Goal: Task Accomplishment & Management: Use online tool/utility

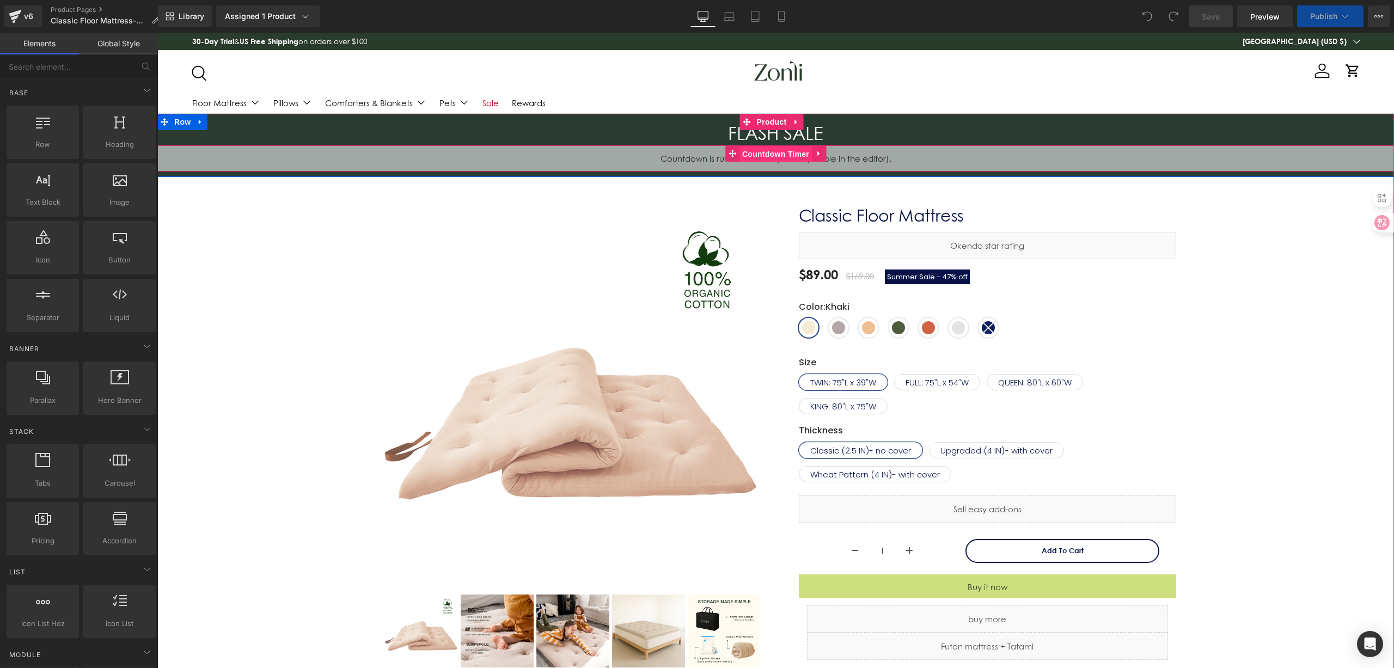
click at [778, 153] on span "Countdown Timer" at bounding box center [776, 154] width 72 height 16
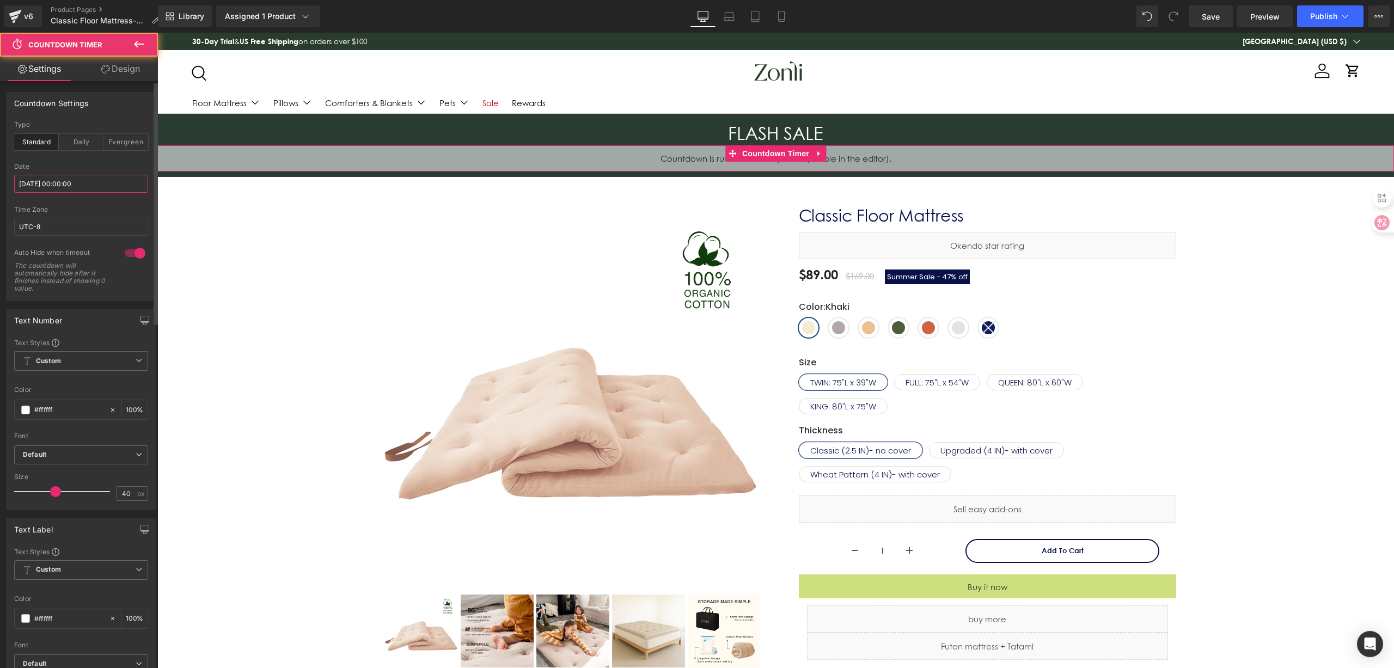
click at [112, 177] on input "[DATE] 00:00:00" at bounding box center [81, 184] width 134 height 18
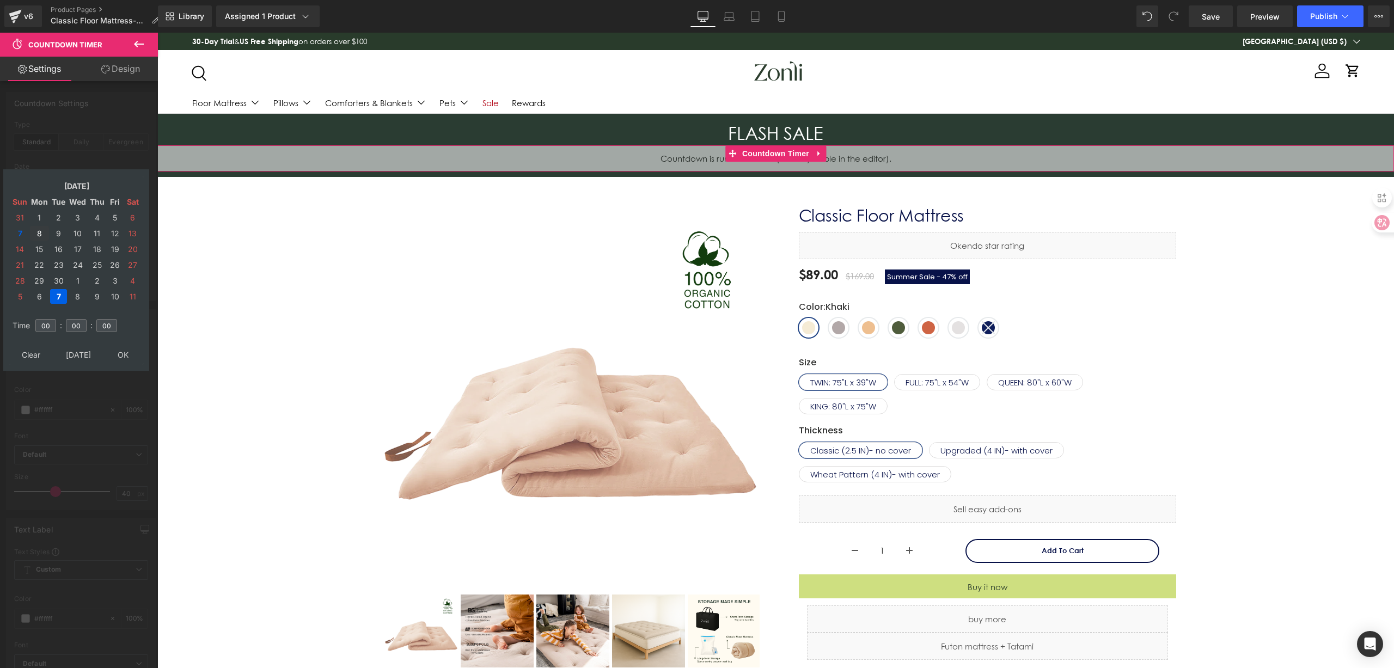
click at [38, 237] on td "8" at bounding box center [39, 233] width 19 height 15
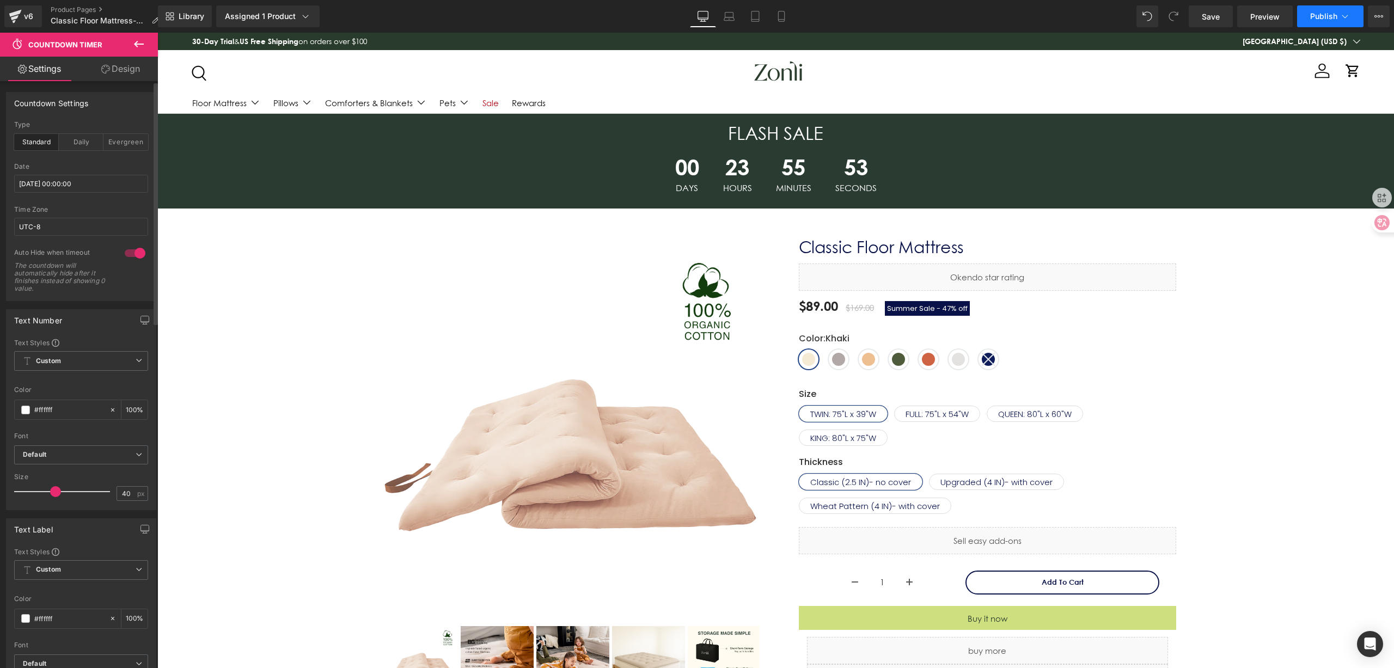
click at [1311, 15] on span "Publish" at bounding box center [1324, 16] width 27 height 9
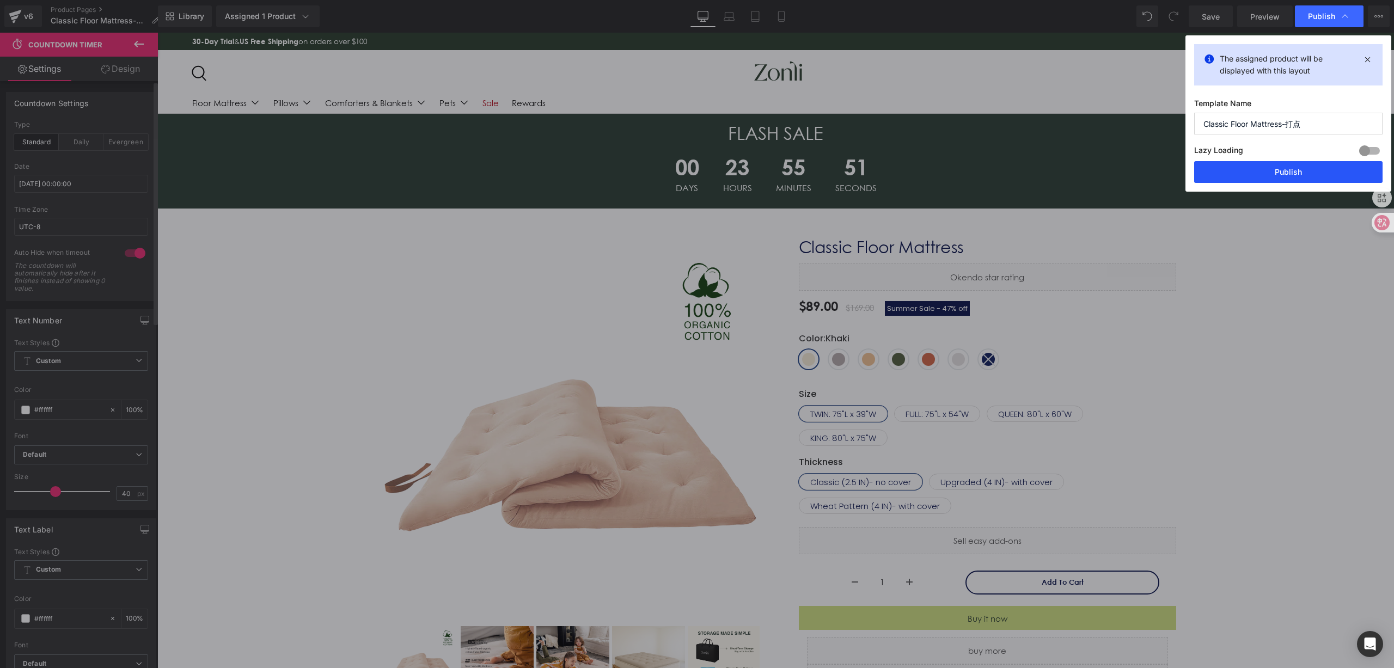
drag, startPoint x: 1296, startPoint y: 169, endPoint x: 1123, endPoint y: 130, distance: 177.1
click at [1296, 169] on button "Publish" at bounding box center [1289, 172] width 188 height 22
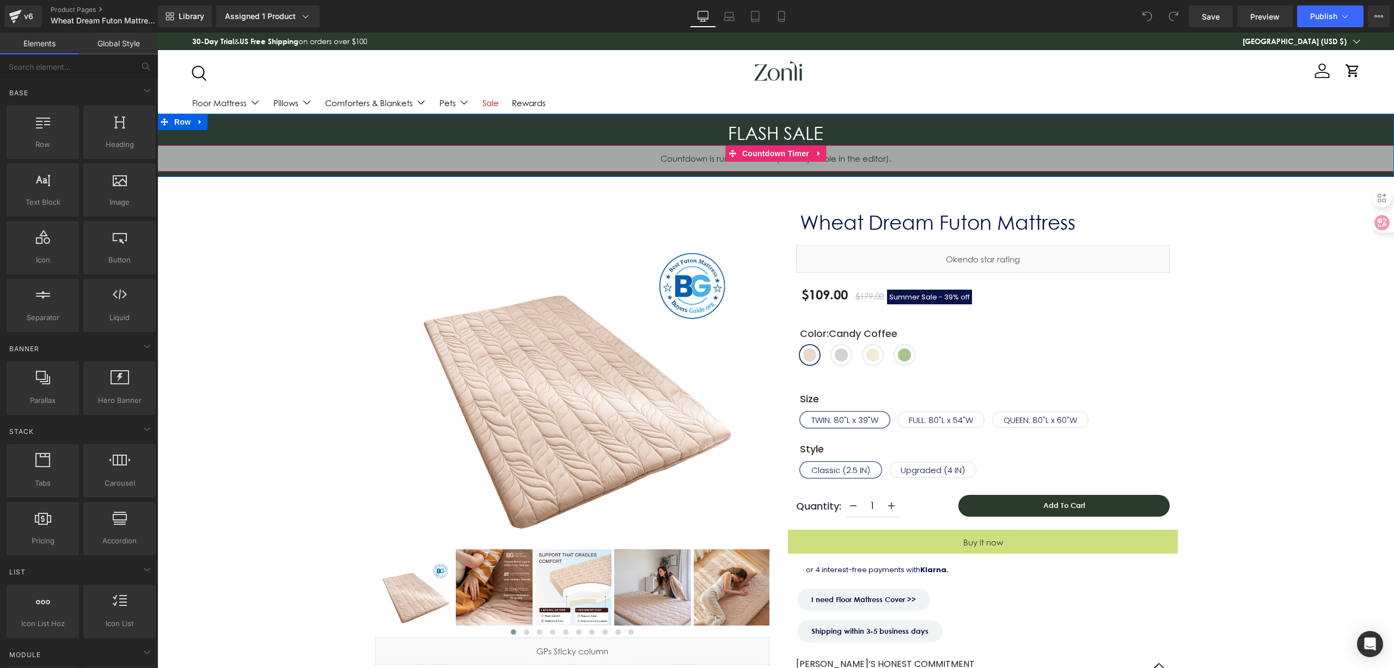
drag, startPoint x: 741, startPoint y: 157, endPoint x: 689, endPoint y: 142, distance: 54.6
click at [740, 159] on span "Countdown Timer" at bounding box center [776, 153] width 72 height 16
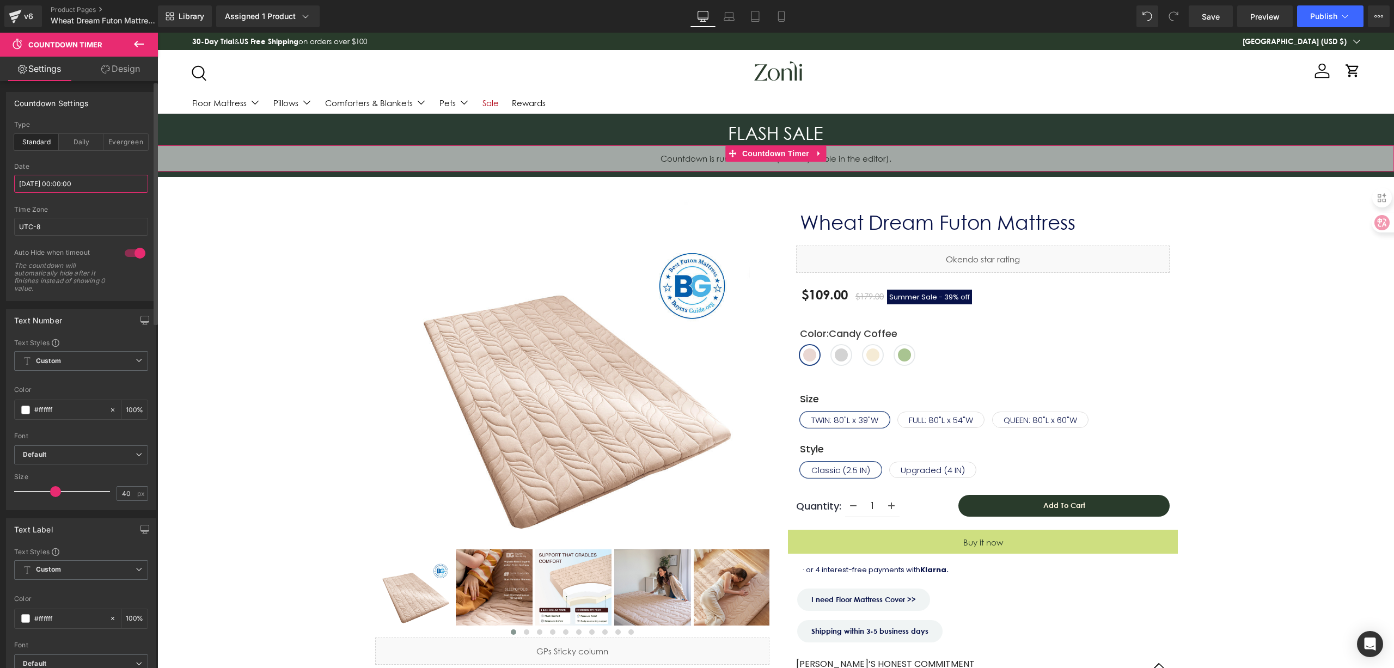
click at [112, 182] on input "[DATE] 00:00:00" at bounding box center [81, 184] width 134 height 18
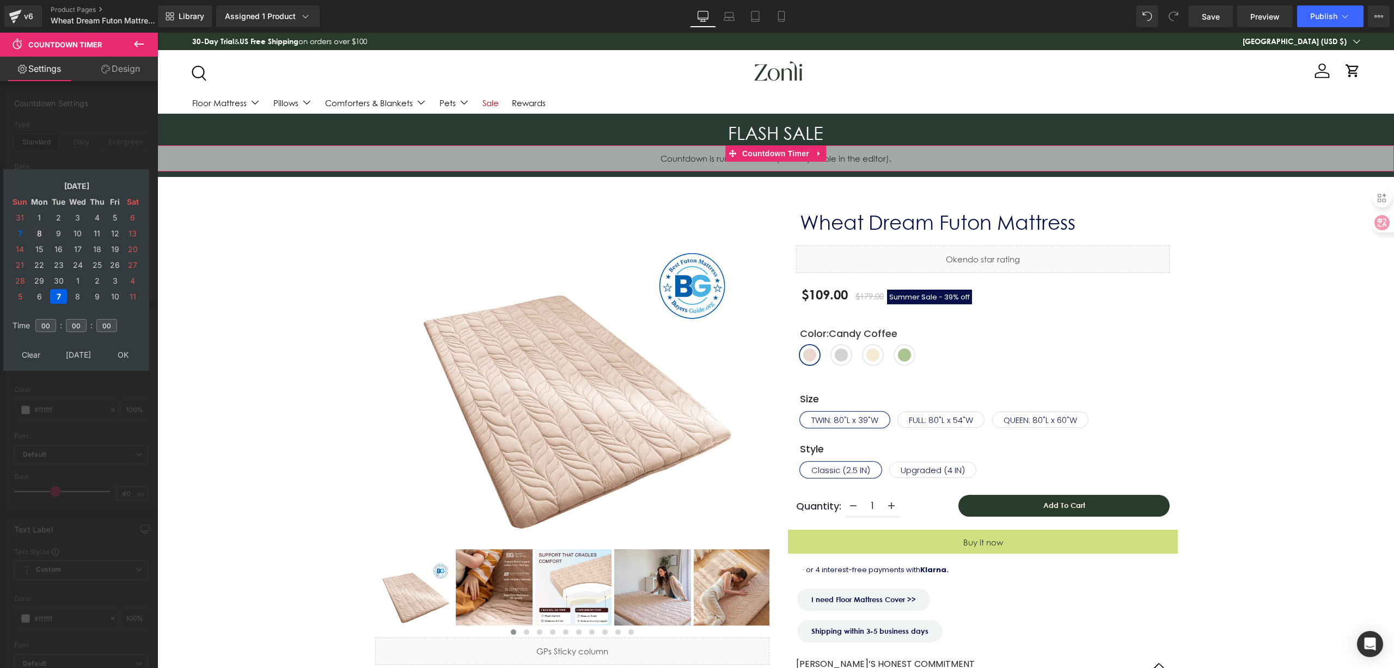
click at [36, 234] on td "8" at bounding box center [39, 233] width 19 height 15
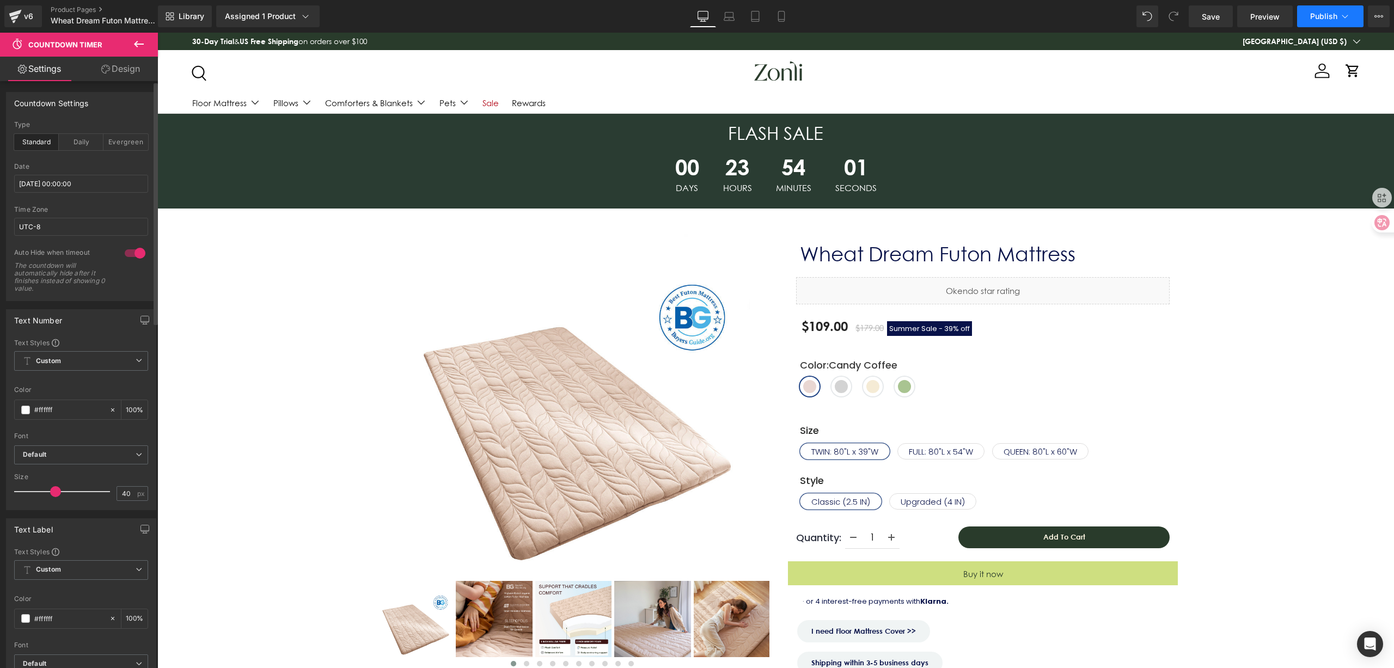
click at [1326, 16] on span "Publish" at bounding box center [1324, 16] width 27 height 9
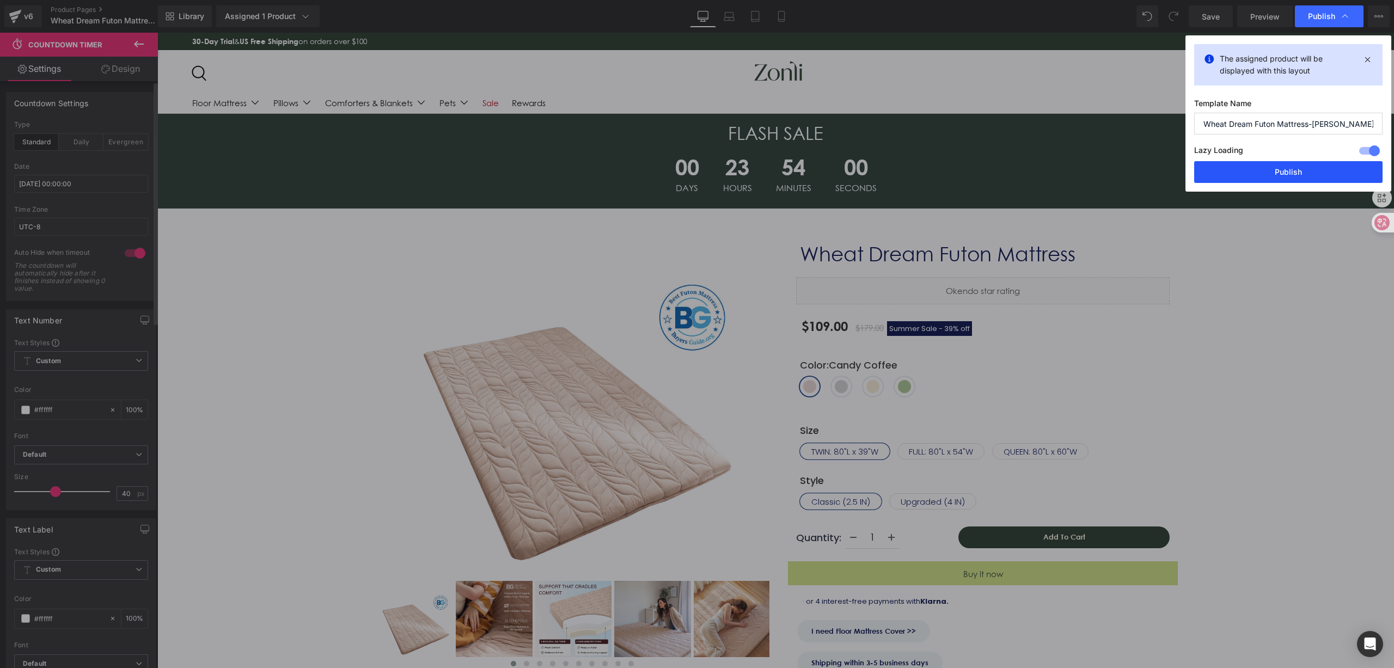
click at [1293, 169] on button "Publish" at bounding box center [1289, 172] width 188 height 22
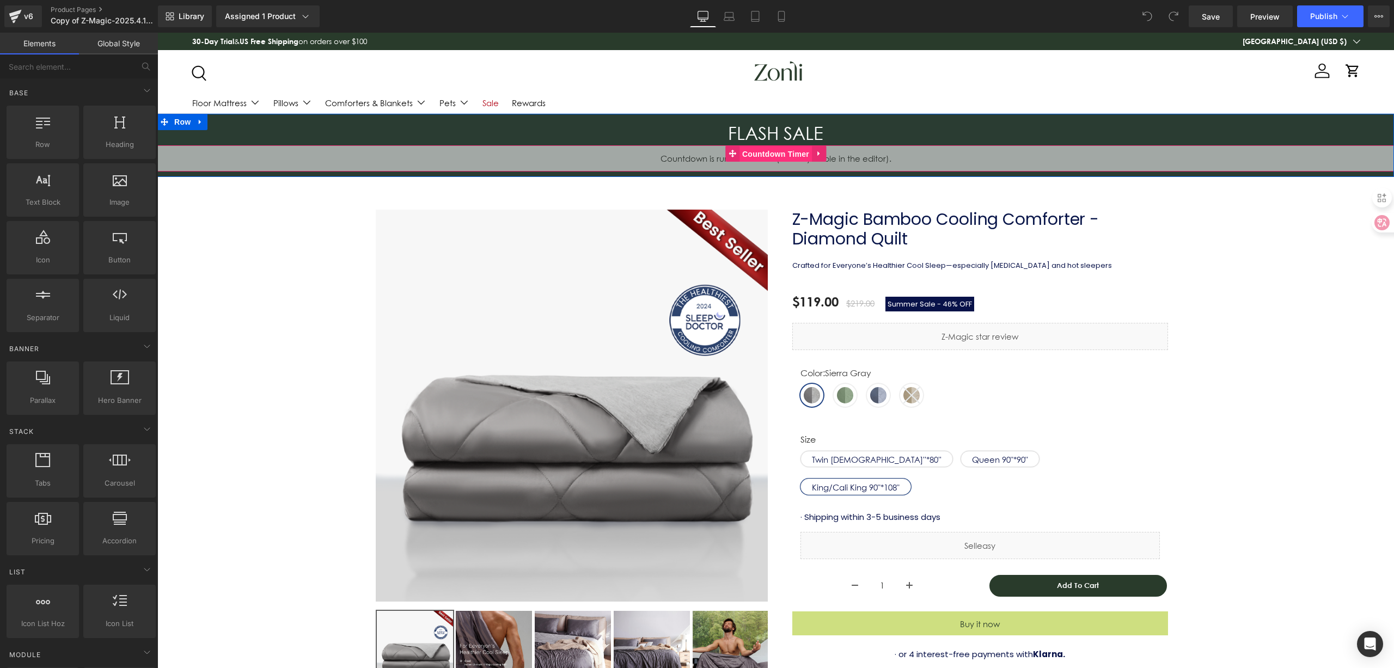
click at [751, 161] on span "Countdown Timer" at bounding box center [776, 154] width 72 height 16
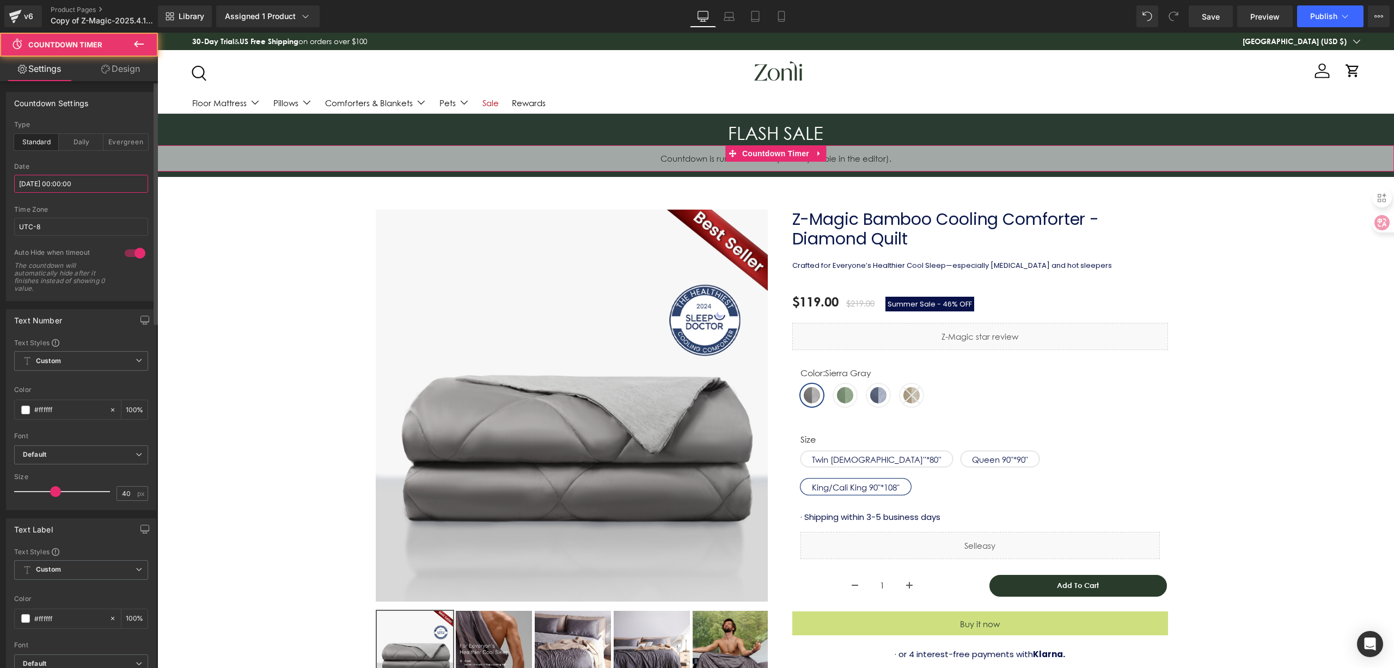
click at [107, 183] on input "[DATE] 00:00:00" at bounding box center [81, 184] width 134 height 18
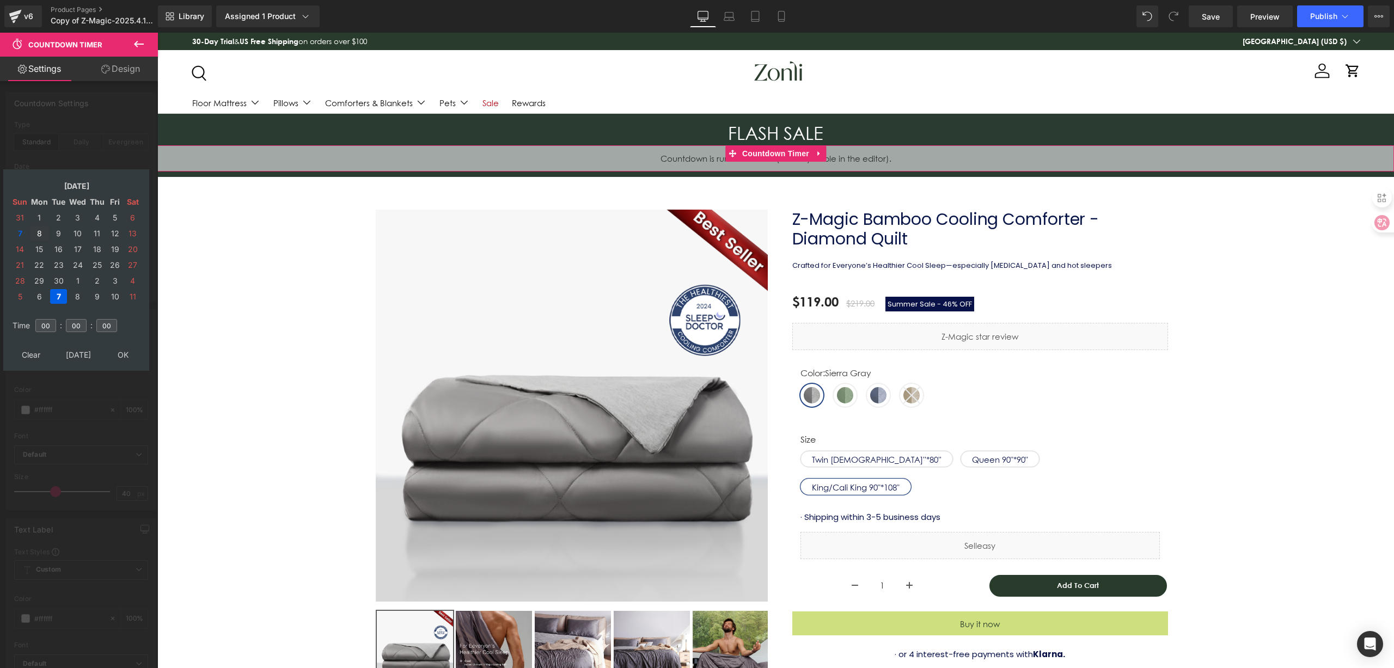
click at [42, 233] on td "8" at bounding box center [39, 233] width 19 height 15
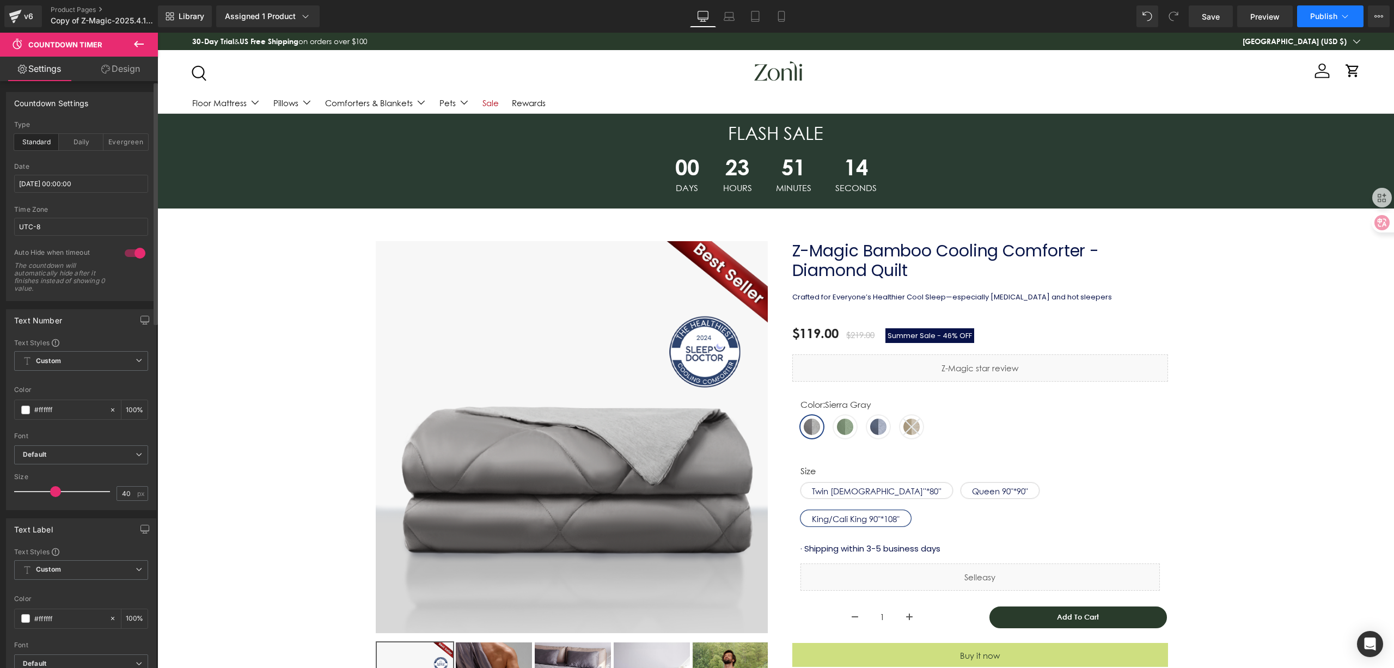
click at [1311, 15] on button "Publish" at bounding box center [1331, 16] width 66 height 22
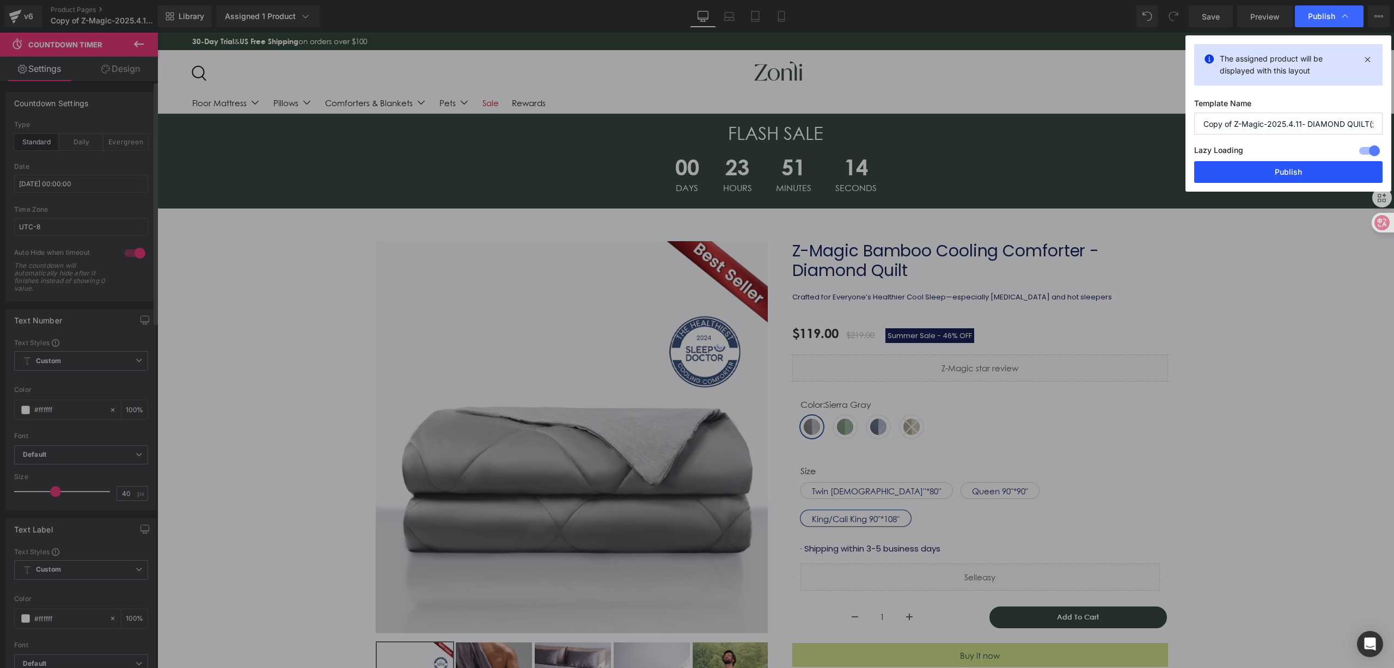
click at [1282, 168] on button "Publish" at bounding box center [1289, 172] width 188 height 22
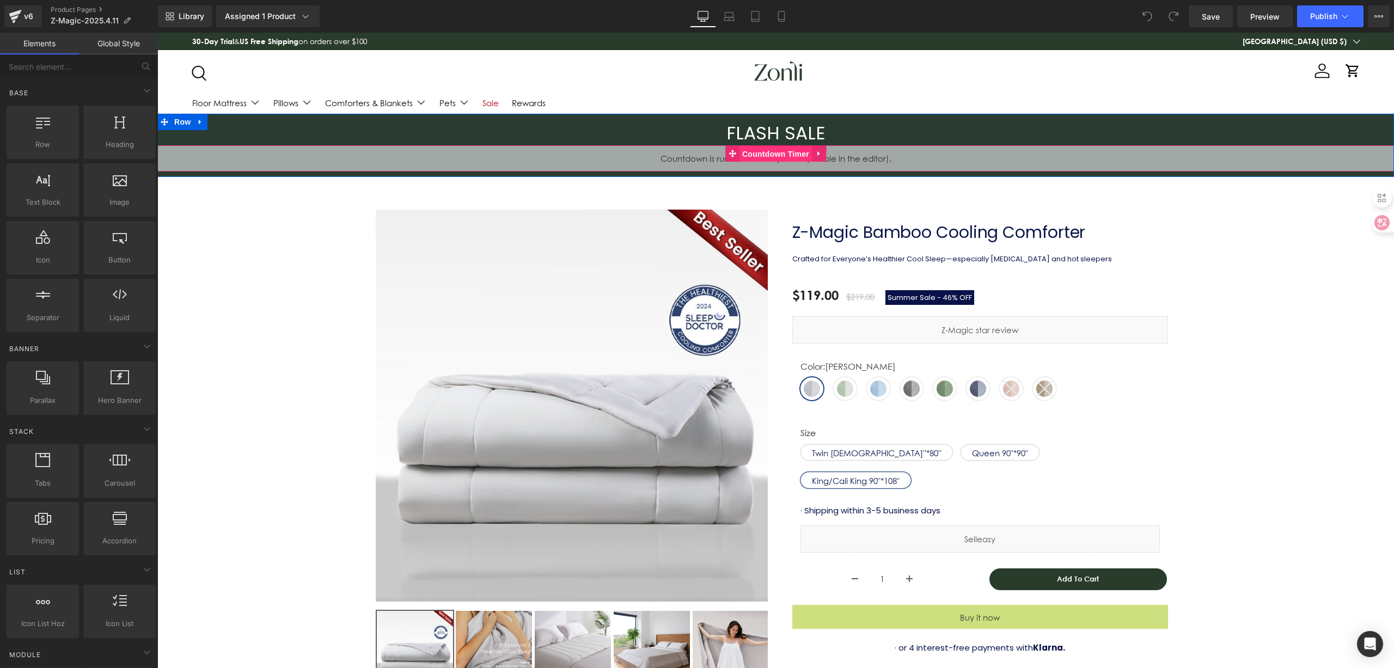
click at [754, 161] on span "Countdown Timer" at bounding box center [776, 154] width 72 height 16
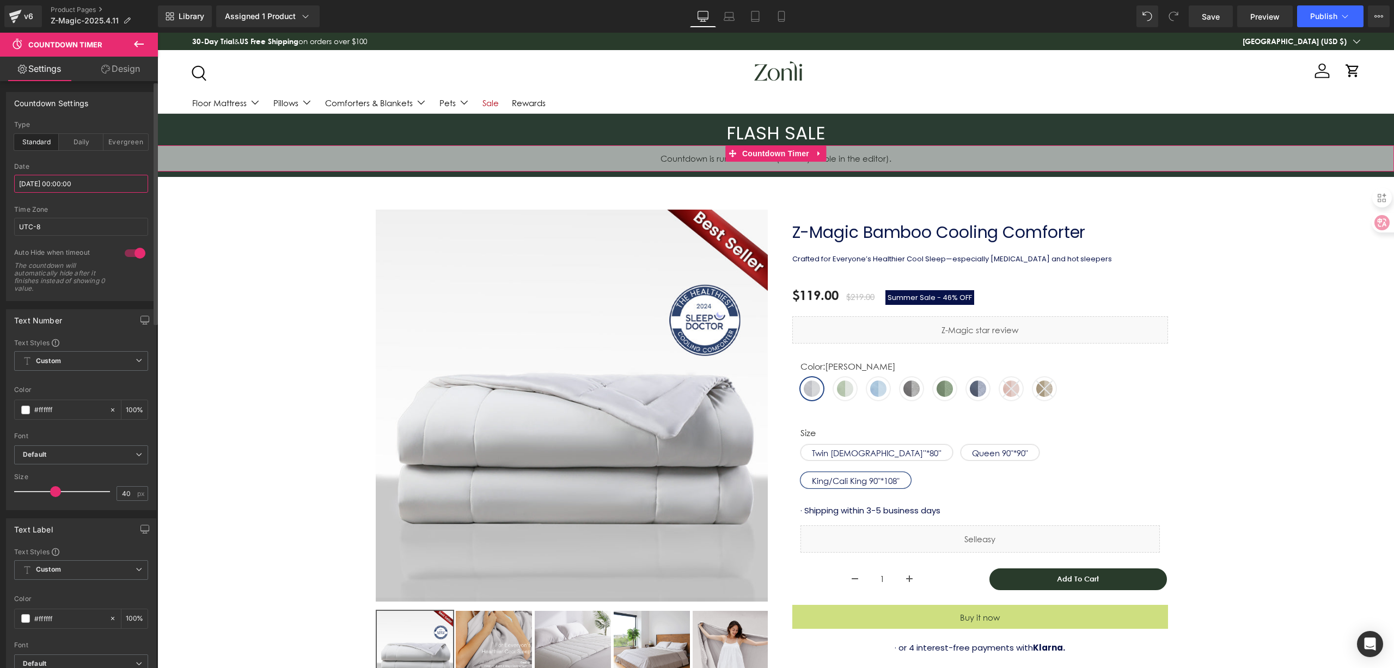
click at [119, 187] on input "[DATE] 00:00:00" at bounding box center [81, 184] width 134 height 18
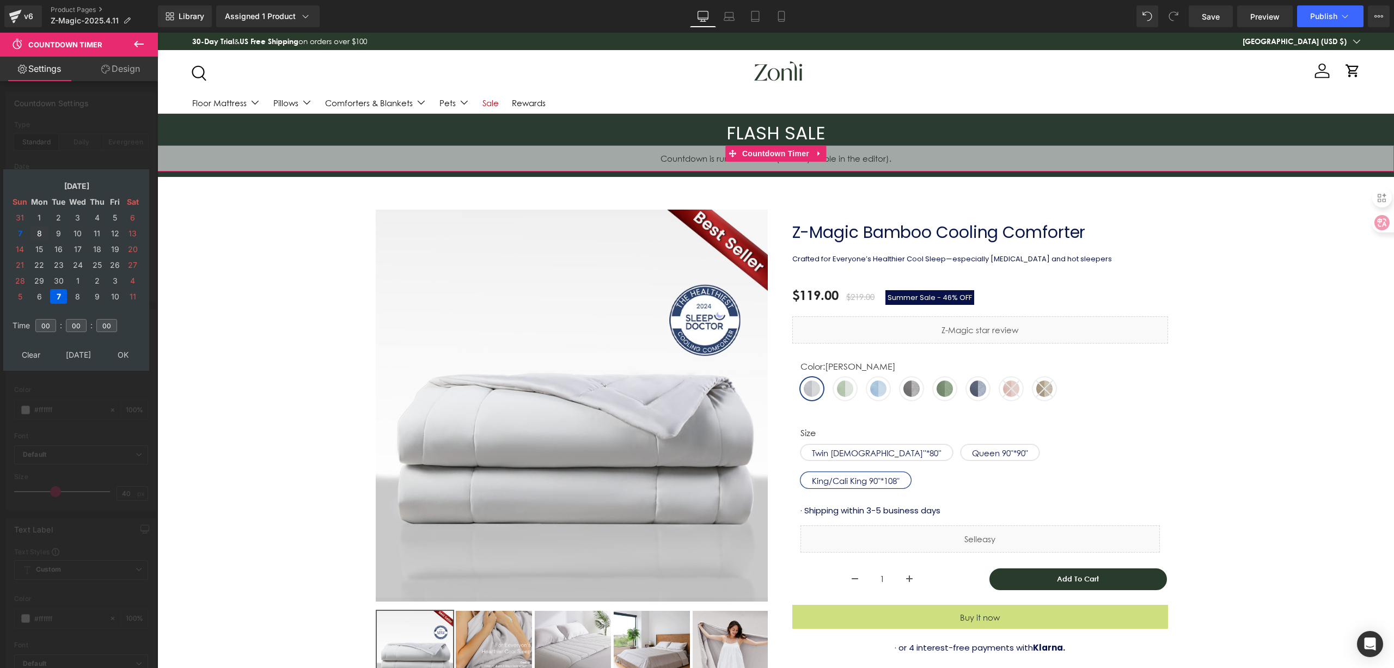
click at [37, 234] on td "8" at bounding box center [39, 233] width 19 height 15
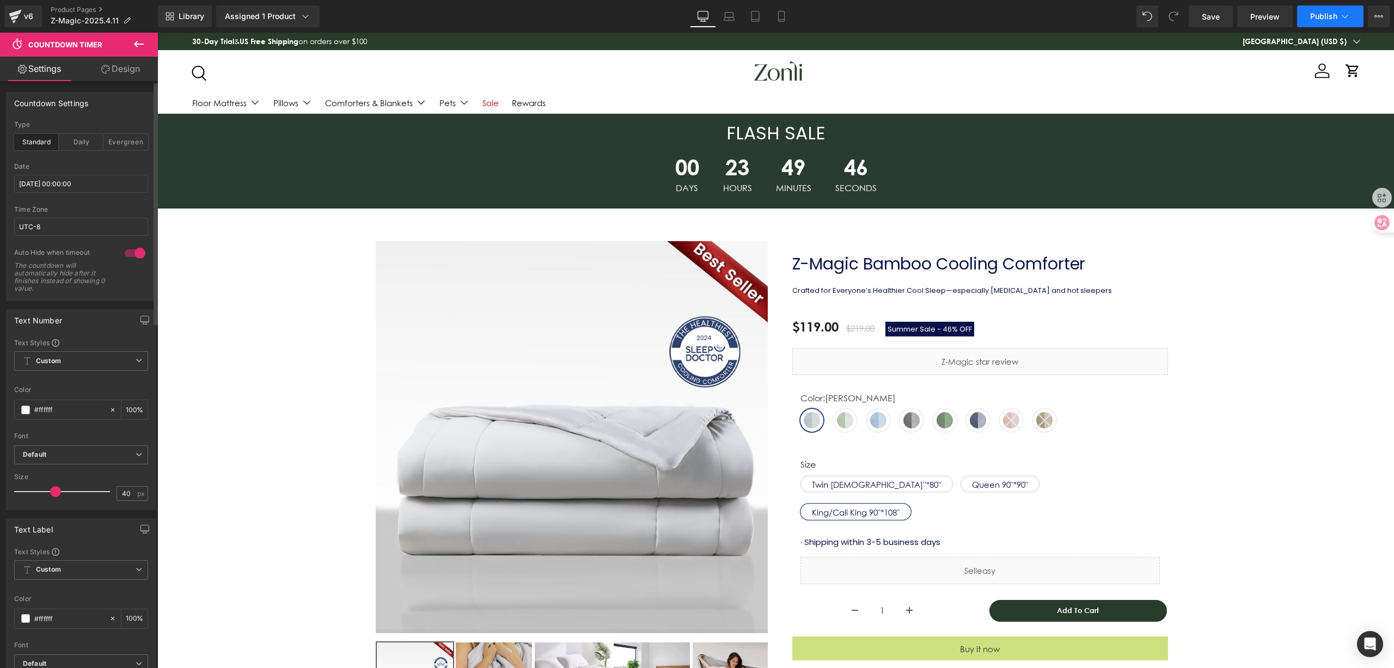
click at [1330, 14] on span "Publish" at bounding box center [1324, 16] width 27 height 9
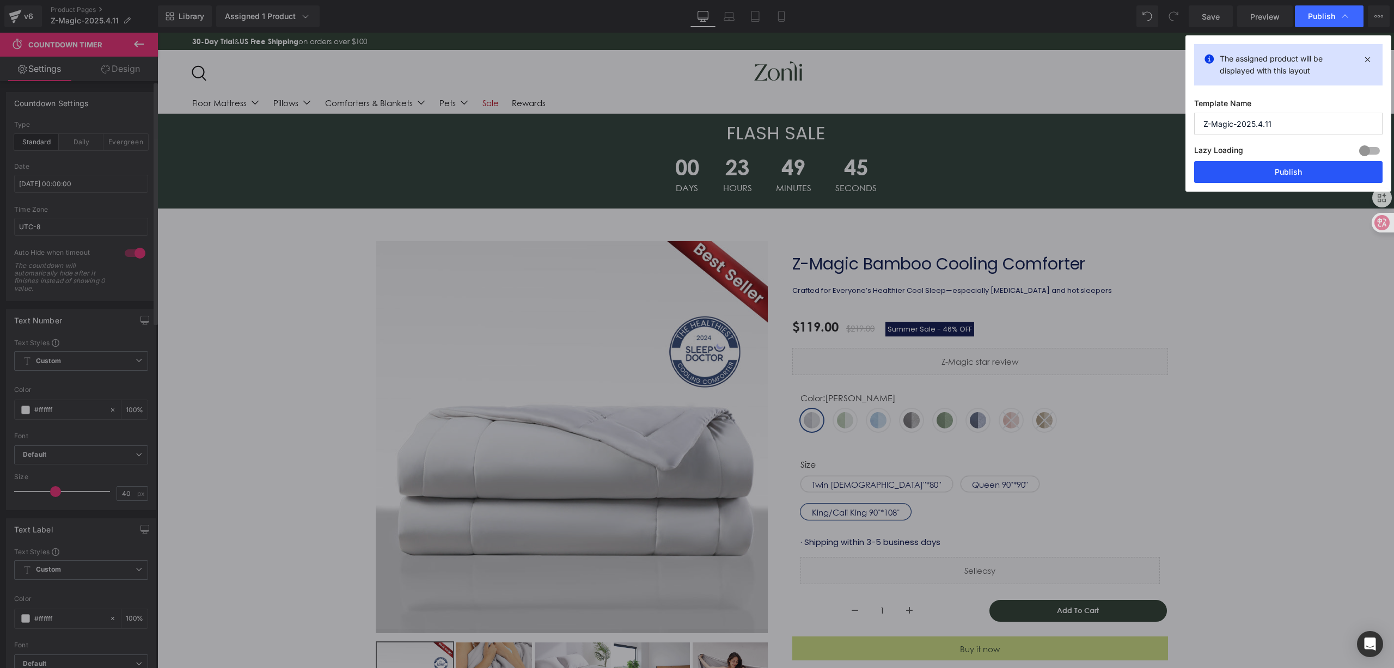
click at [1278, 174] on button "Publish" at bounding box center [1289, 172] width 188 height 22
